Goal: Task Accomplishment & Management: Use online tool/utility

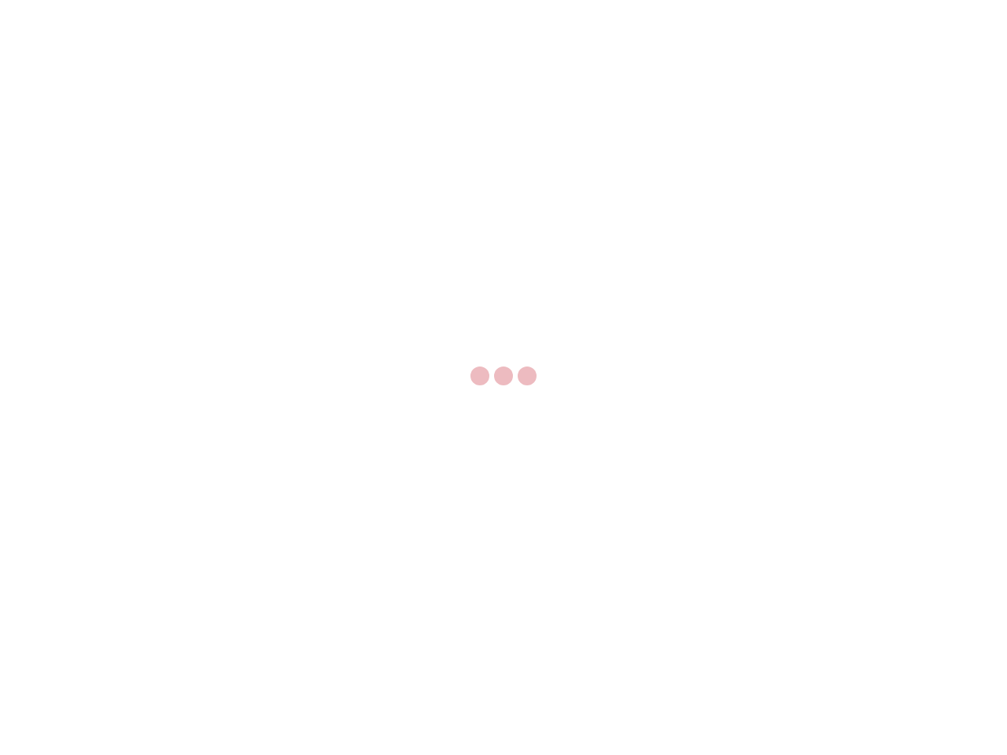
select select "US"
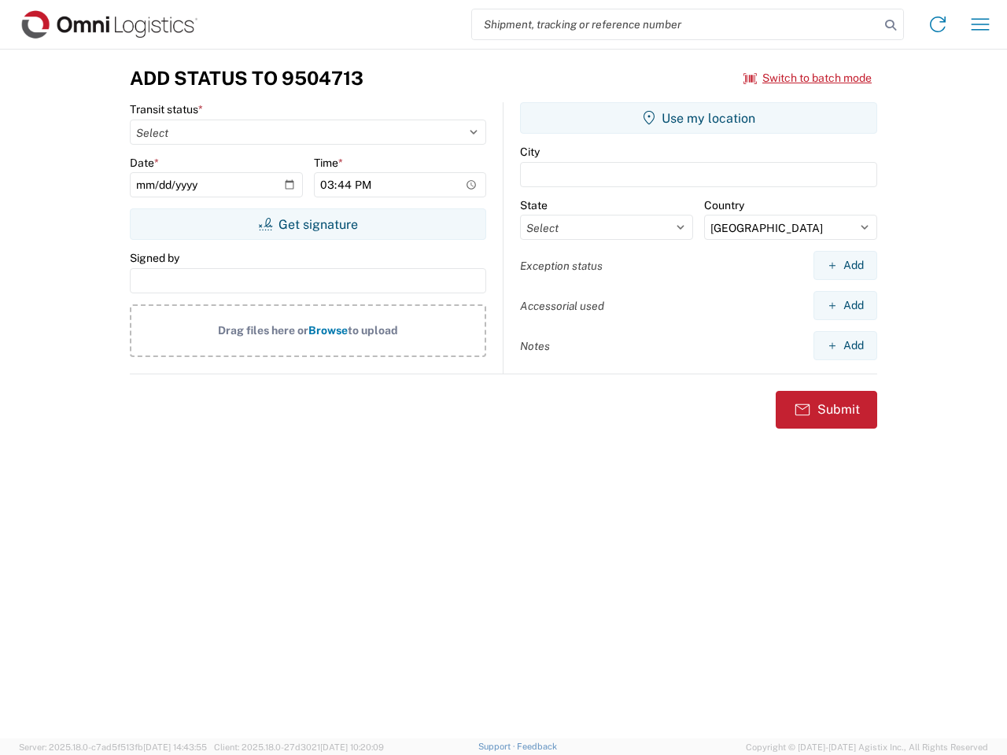
click at [676, 24] on input "search" at bounding box center [675, 24] width 407 height 30
click at [890, 25] on icon at bounding box center [890, 25] width 22 height 22
click at [938, 24] on icon at bounding box center [937, 24] width 25 height 25
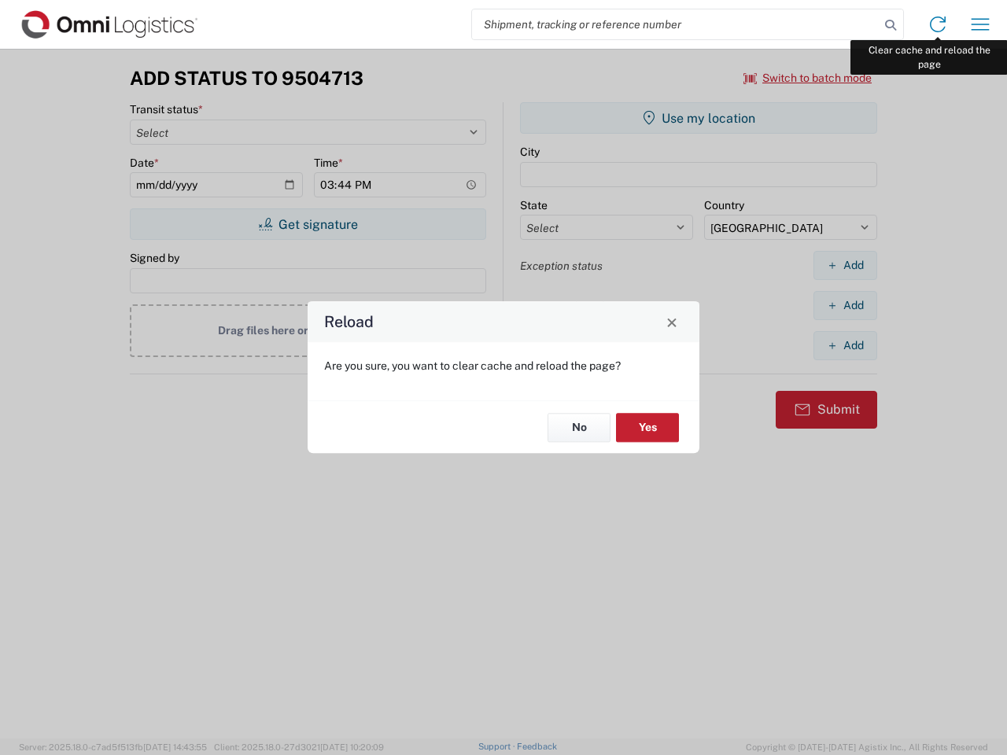
click at [980, 24] on div "Reload Are you sure, you want to clear cache and reload the page? No Yes" at bounding box center [503, 377] width 1007 height 755
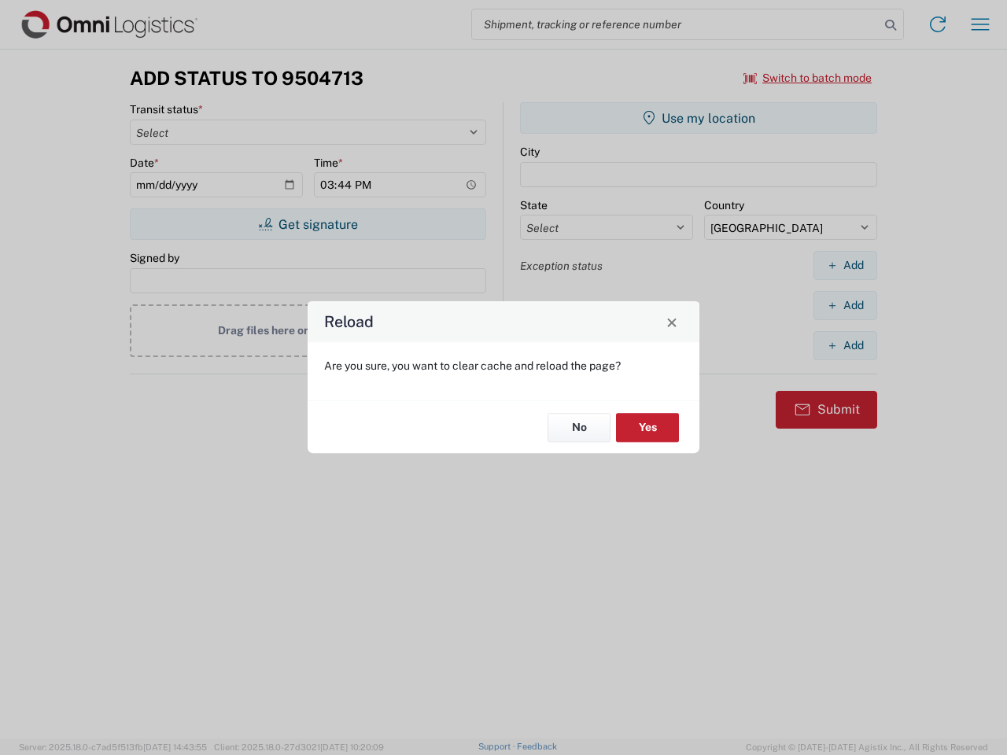
click at [808, 78] on div "Reload Are you sure, you want to clear cache and reload the page? No Yes" at bounding box center [503, 377] width 1007 height 755
click at [308, 224] on div "Reload Are you sure, you want to clear cache and reload the page? No Yes" at bounding box center [503, 377] width 1007 height 755
click at [698, 118] on div "Reload Are you sure, you want to clear cache and reload the page? No Yes" at bounding box center [503, 377] width 1007 height 755
click at [845, 265] on div "Reload Are you sure, you want to clear cache and reload the page? No Yes" at bounding box center [503, 377] width 1007 height 755
click at [845, 305] on div "Reload Are you sure, you want to clear cache and reload the page? No Yes" at bounding box center [503, 377] width 1007 height 755
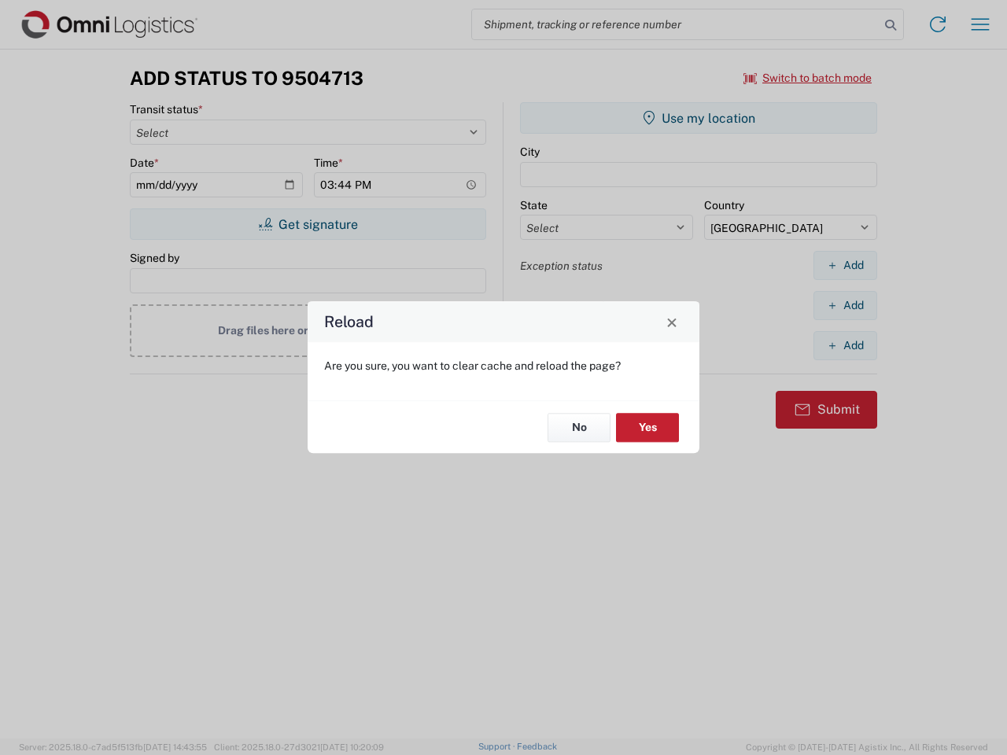
click at [845, 345] on div "Reload Are you sure, you want to clear cache and reload the page? No Yes" at bounding box center [503, 377] width 1007 height 755
